Goal: Transaction & Acquisition: Subscribe to service/newsletter

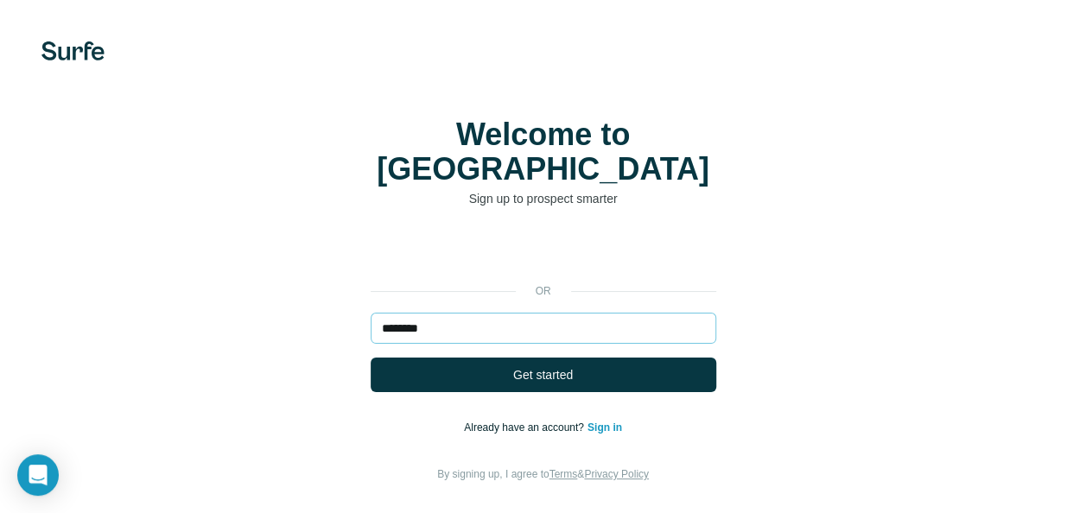
type input "**********"
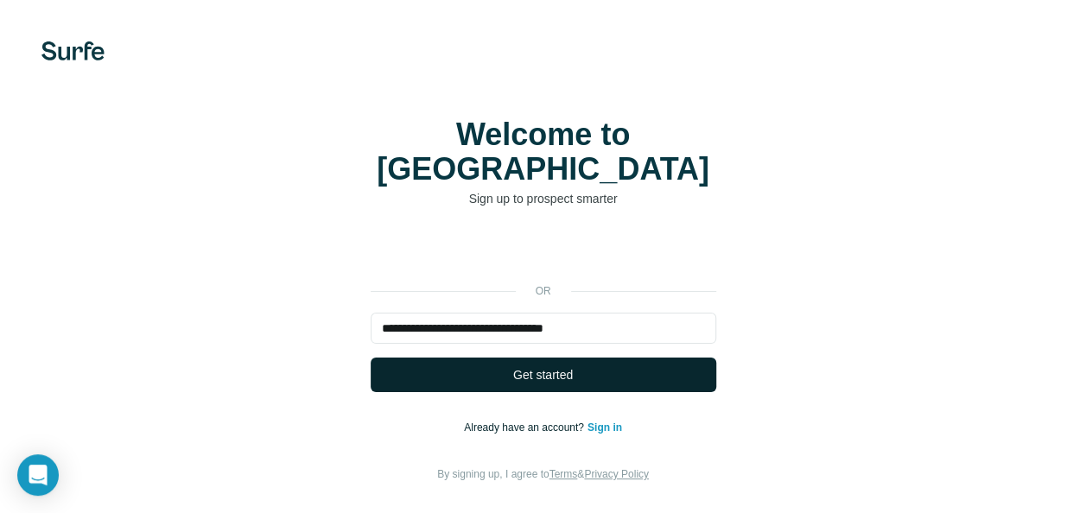
click at [602, 358] on button "Get started" at bounding box center [544, 375] width 346 height 35
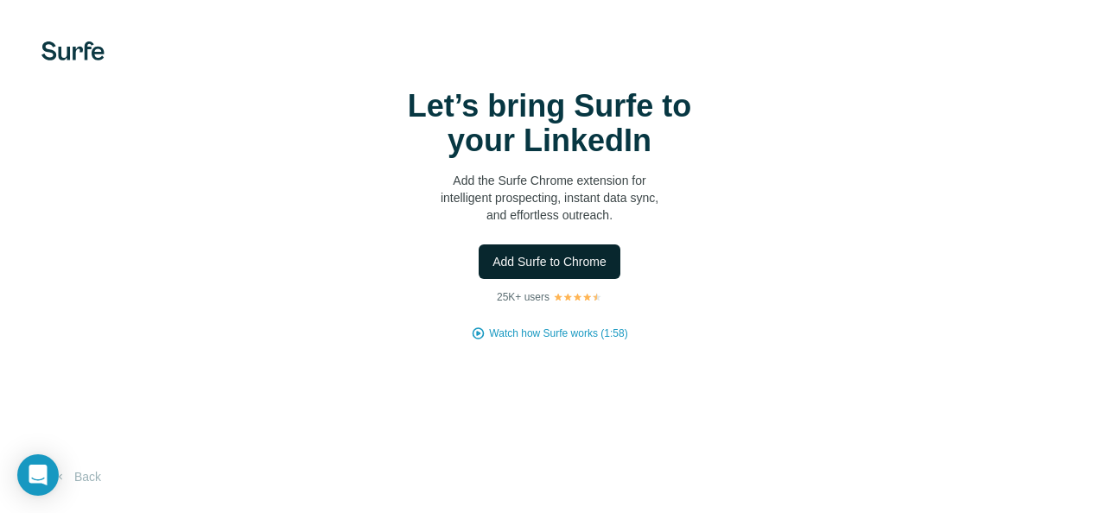
click at [538, 263] on span "Add Surfe to Chrome" at bounding box center [550, 261] width 114 height 17
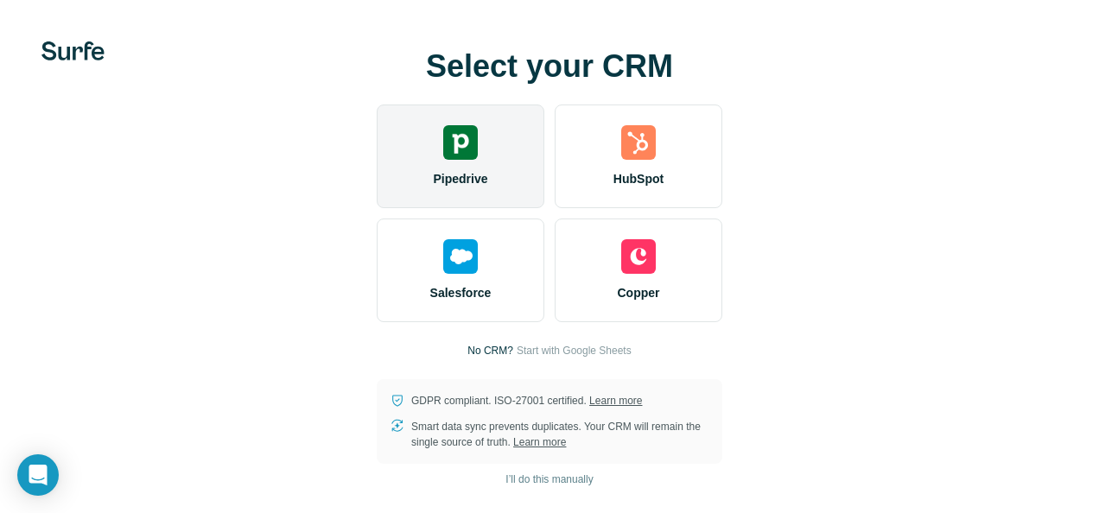
click at [487, 160] on div "Pipedrive" at bounding box center [461, 157] width 168 height 104
